Goal: Find specific page/section: Find specific page/section

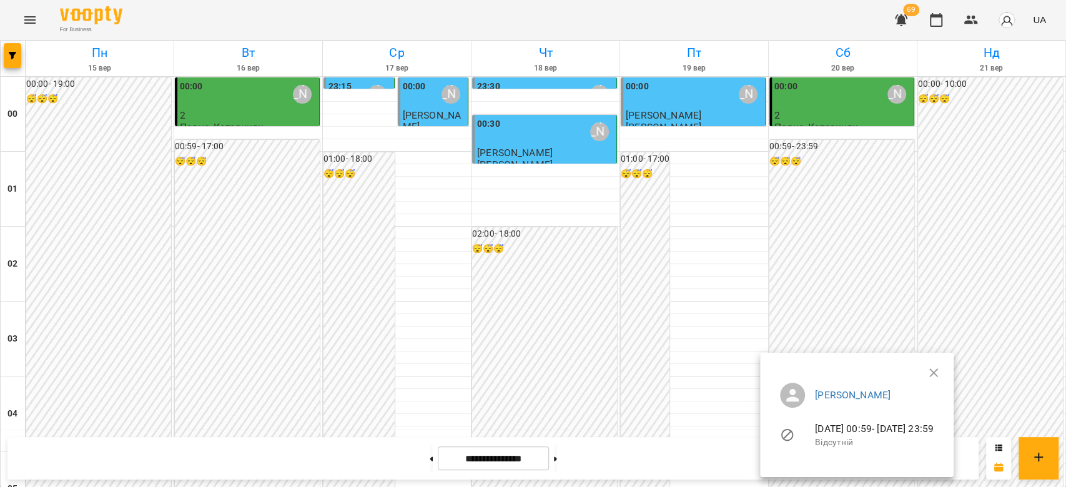
drag, startPoint x: 893, startPoint y: 197, endPoint x: 640, endPoint y: 234, distance: 255.5
click at [892, 197] on div at bounding box center [533, 243] width 1066 height 487
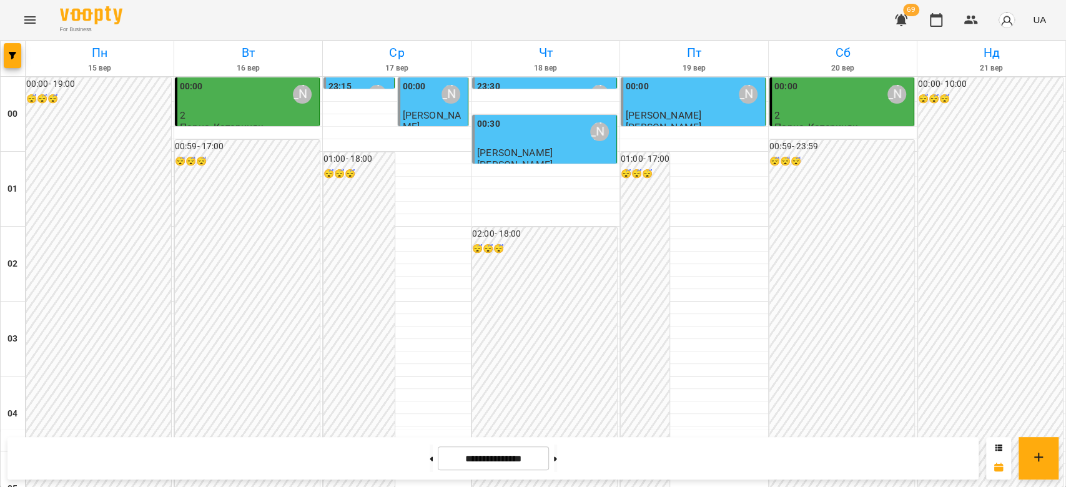
scroll to position [1415, 0]
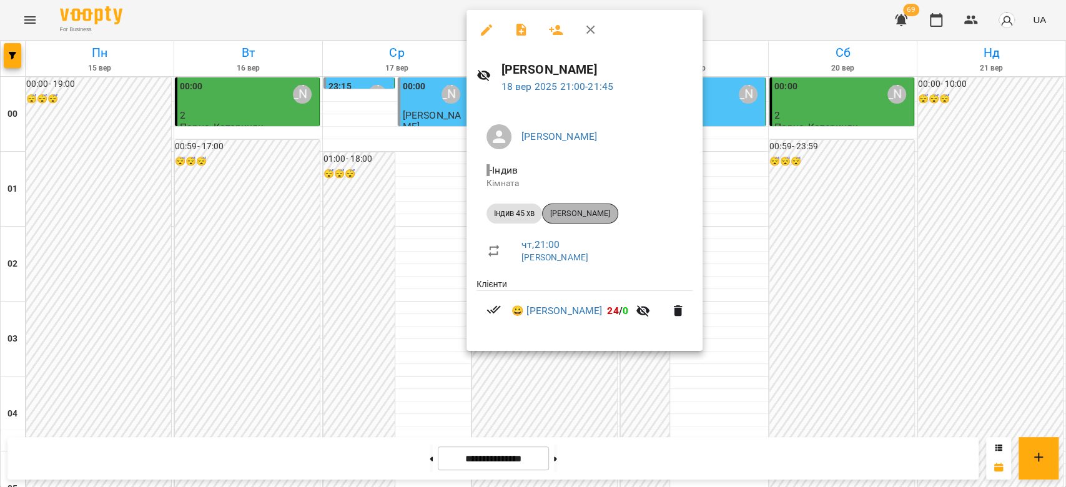
click at [591, 214] on span "[PERSON_NAME]" at bounding box center [580, 213] width 75 height 11
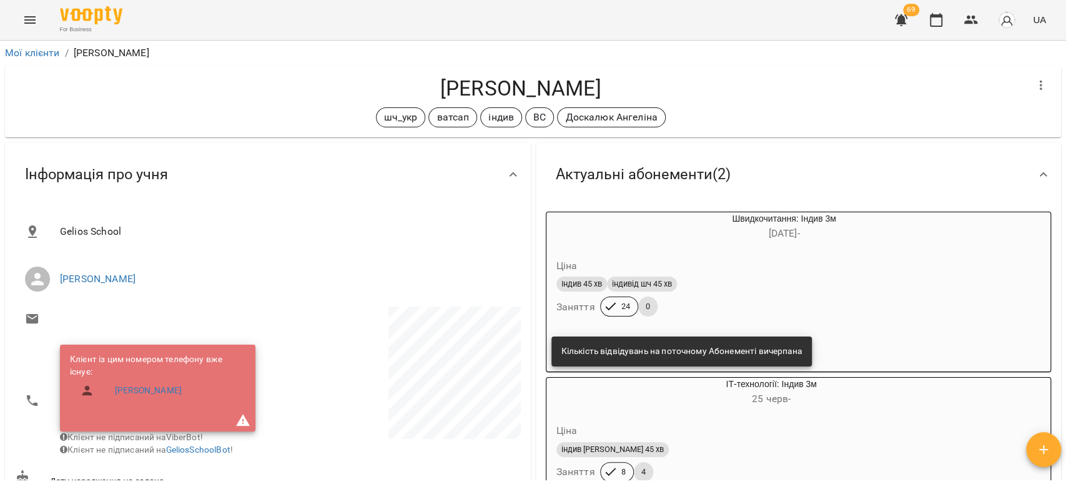
drag, startPoint x: 634, startPoint y: 77, endPoint x: 363, endPoint y: 94, distance: 272.1
click at [363, 94] on h4 "[PERSON_NAME]" at bounding box center [520, 89] width 1011 height 26
copy h4 "[PERSON_NAME]"
click at [864, 298] on div "[PERSON_NAME] 45 хв індивід шч 45 хв Заняття 24 0" at bounding box center [754, 296] width 401 height 45
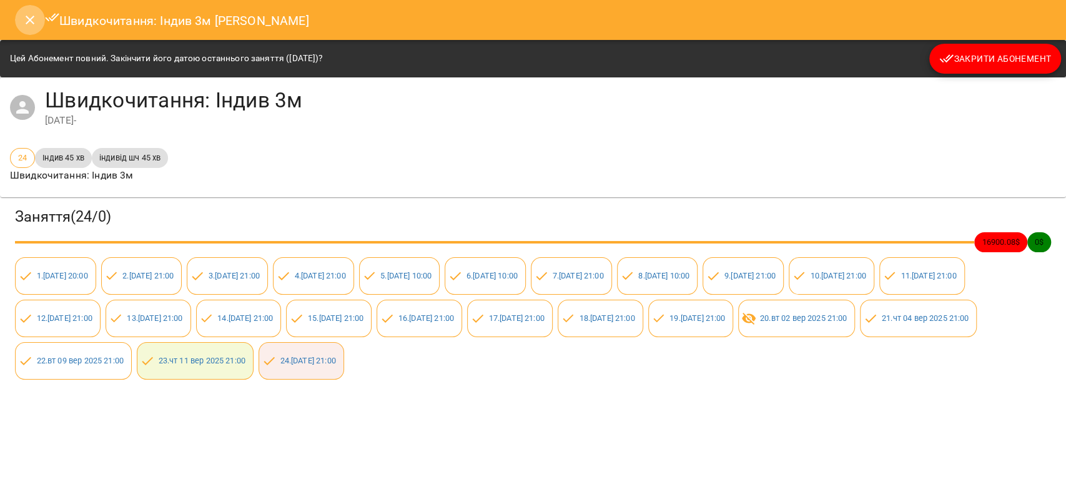
click at [32, 17] on icon "Close" at bounding box center [30, 20] width 9 height 9
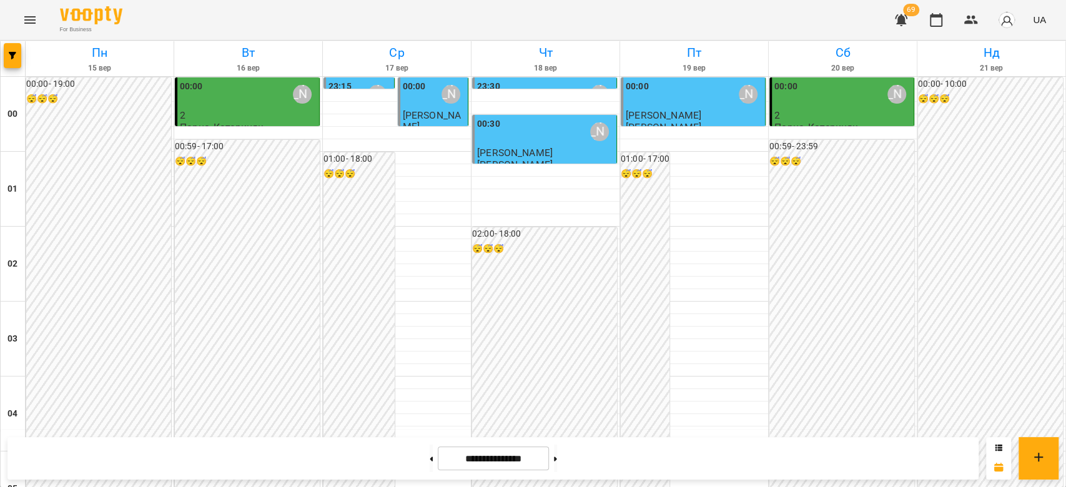
scroll to position [1443, 0]
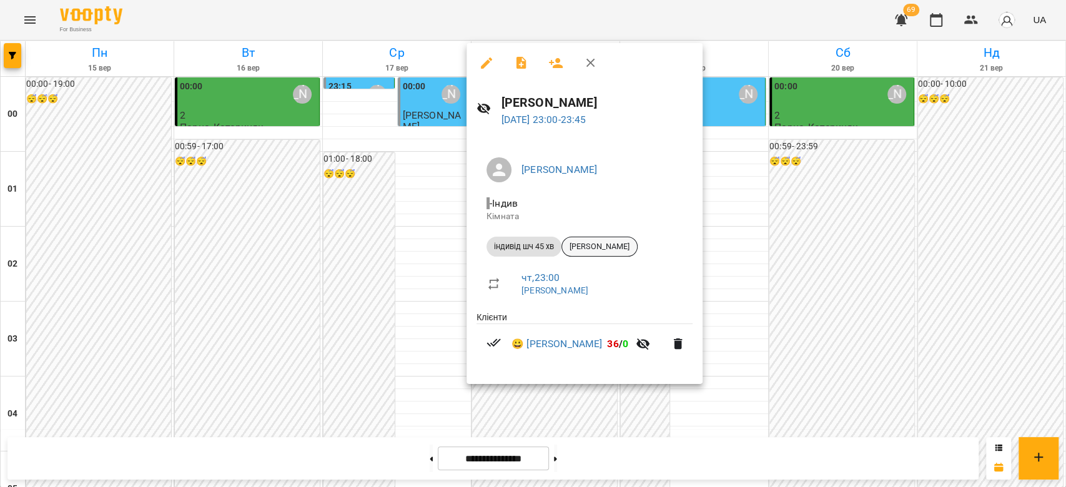
click at [582, 245] on span "[PERSON_NAME]" at bounding box center [599, 246] width 75 height 11
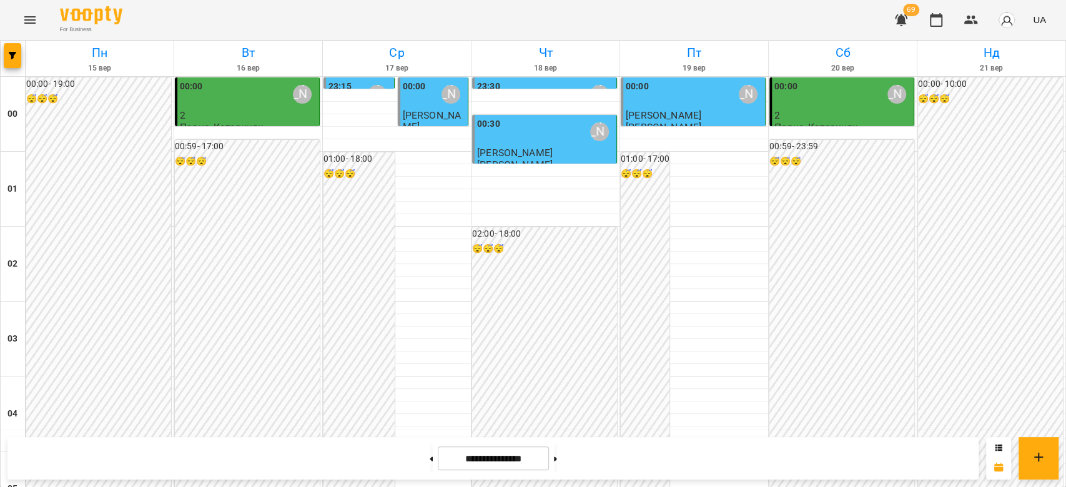
scroll to position [1443, 0]
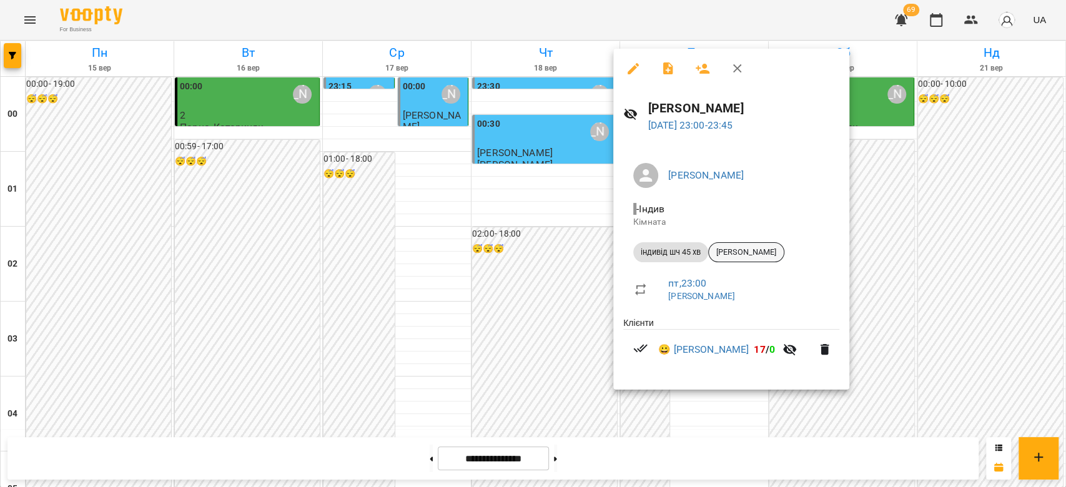
click at [743, 252] on span "[PERSON_NAME]" at bounding box center [746, 252] width 75 height 11
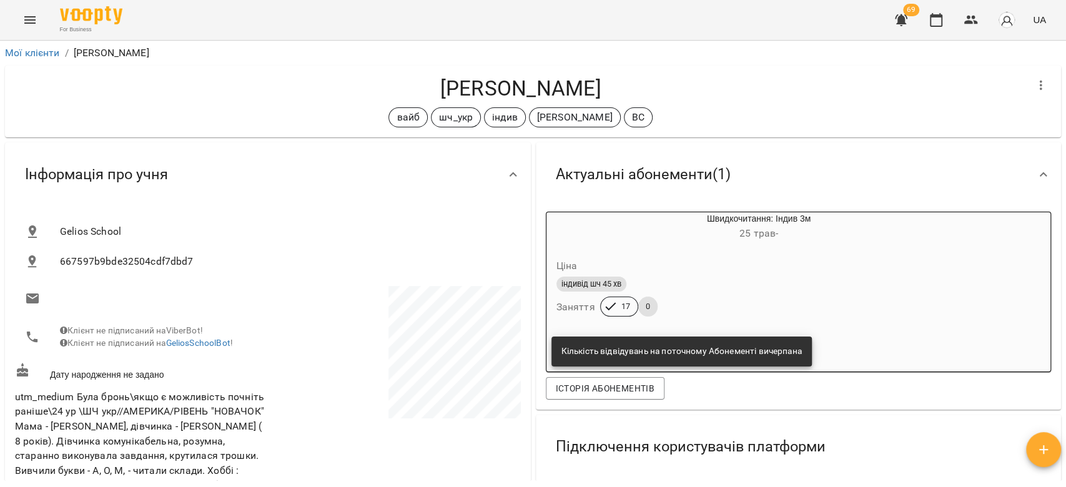
drag, startPoint x: 48, startPoint y: 102, endPoint x: 40, endPoint y: 112, distance: 12.4
click at [40, 112] on div "[PERSON_NAME] вайб шч_укр індив [PERSON_NAME] ВС" at bounding box center [520, 102] width 1011 height 52
drag, startPoint x: 591, startPoint y: 86, endPoint x: 384, endPoint y: 90, distance: 207.3
click at [384, 90] on h4 "[PERSON_NAME]" at bounding box center [520, 89] width 1011 height 26
copy h4 "[PERSON_NAME]"
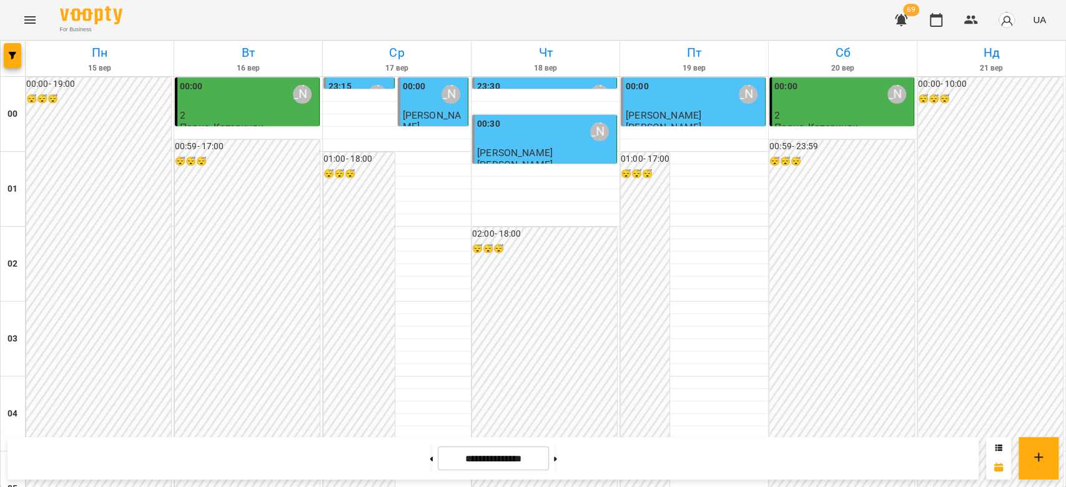
scroll to position [1443, 0]
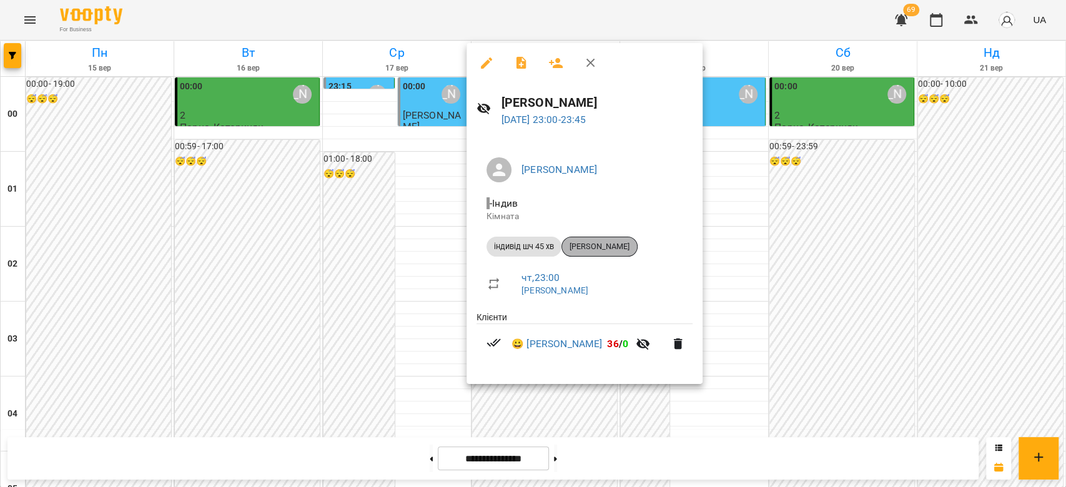
click at [602, 246] on span "[PERSON_NAME]" at bounding box center [599, 246] width 75 height 11
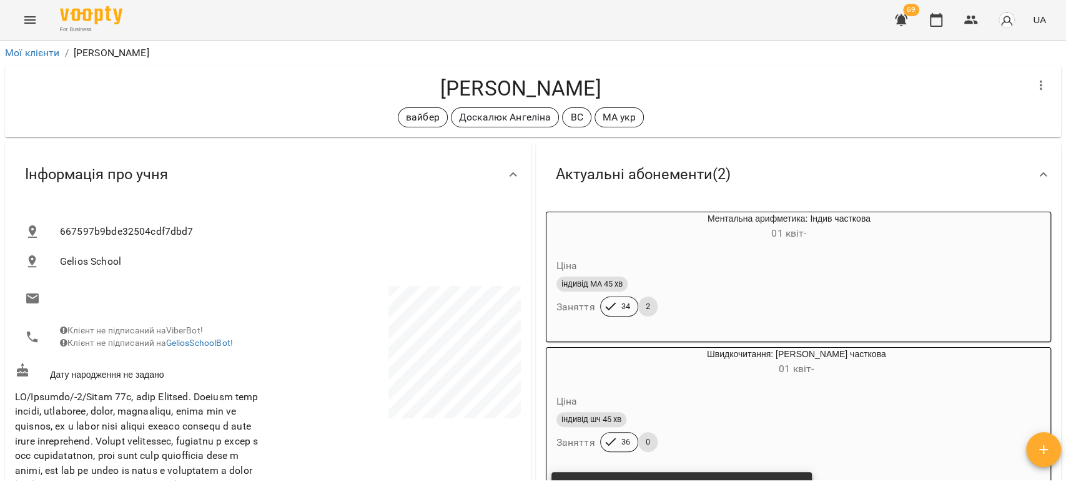
drag, startPoint x: 653, startPoint y: 84, endPoint x: 380, endPoint y: 79, distance: 272.9
click at [380, 79] on h4 "[PERSON_NAME]" at bounding box center [520, 89] width 1011 height 26
copy h4 "[PERSON_NAME]"
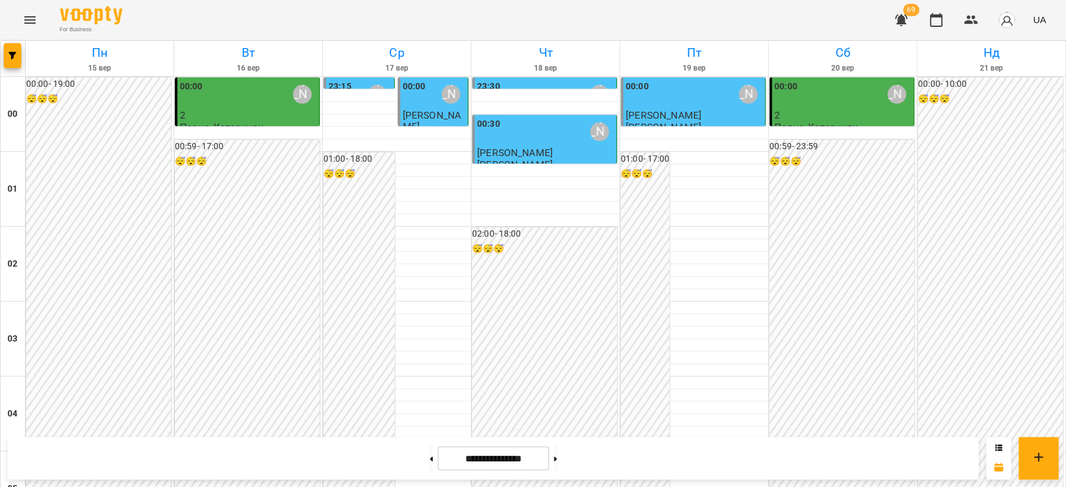
scroll to position [1415, 0]
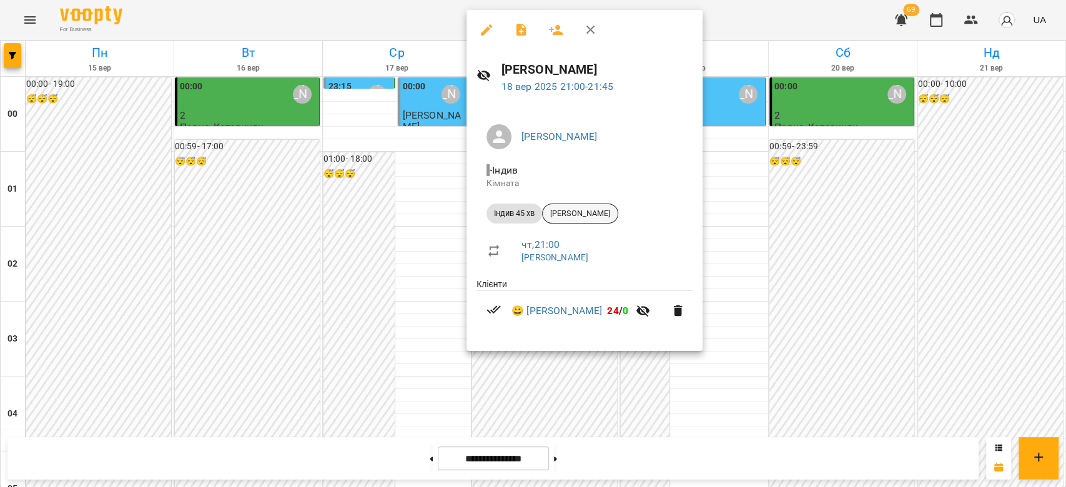
click at [589, 210] on span "[PERSON_NAME]" at bounding box center [580, 213] width 75 height 11
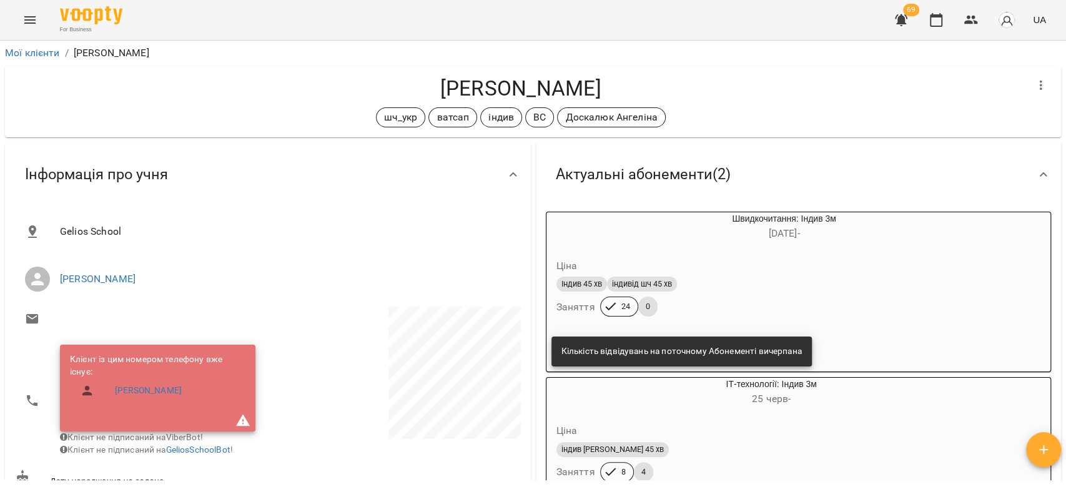
drag, startPoint x: 612, startPoint y: 94, endPoint x: 403, endPoint y: 89, distance: 208.6
click at [403, 89] on h4 "[PERSON_NAME]" at bounding box center [520, 89] width 1011 height 26
copy h4 "[PERSON_NAME]"
